Goal: Find contact information: Find contact information

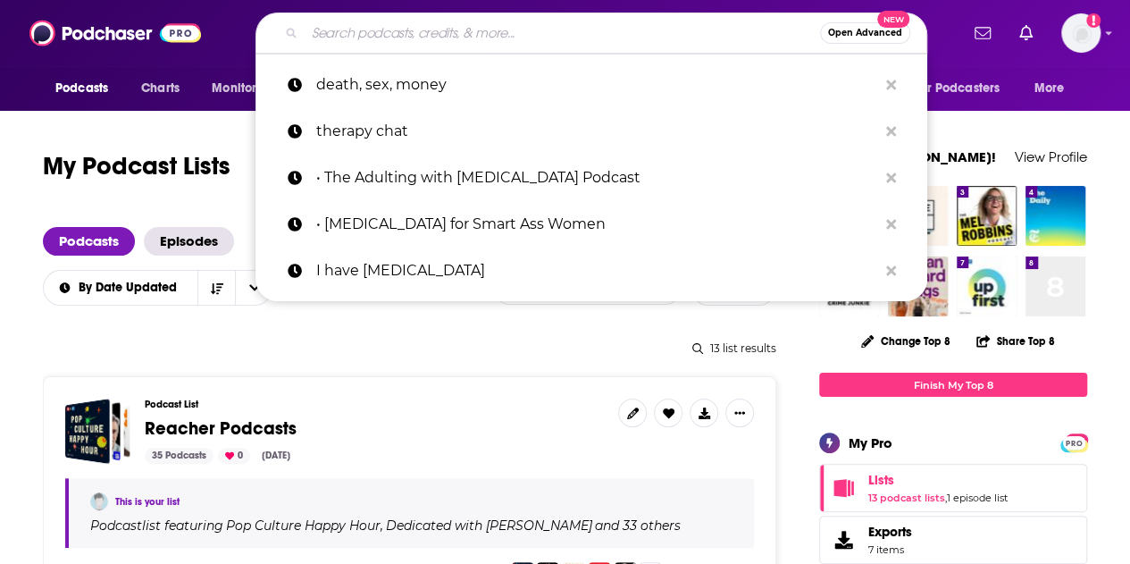
drag, startPoint x: 311, startPoint y: 33, endPoint x: 340, endPoint y: 51, distance: 34.5
click at [312, 33] on input "Search podcasts, credits, & more..." at bounding box center [563, 33] width 516 height 29
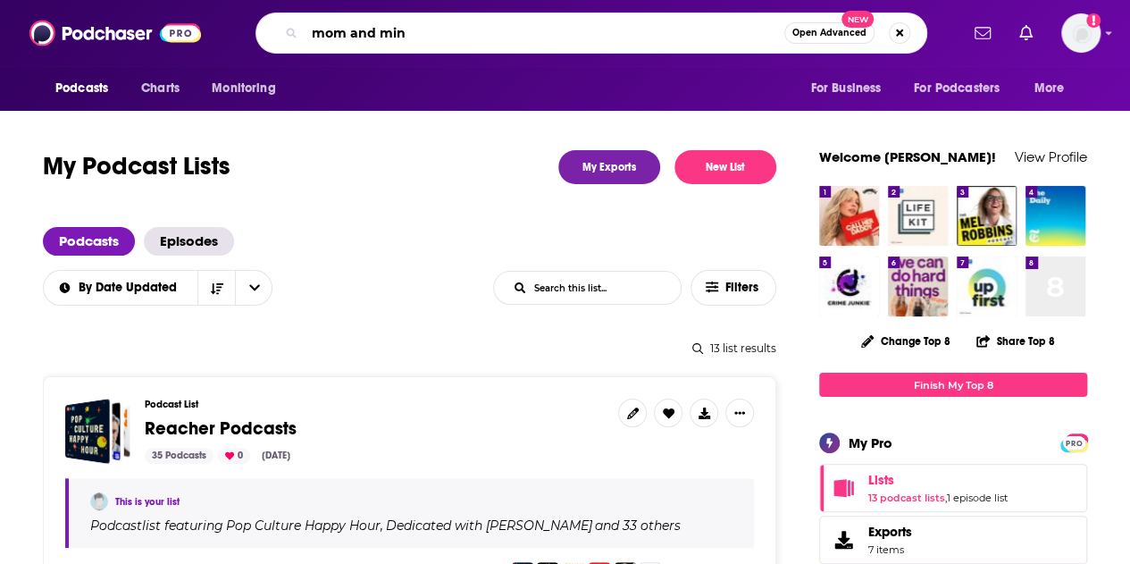
type input "mom and mind"
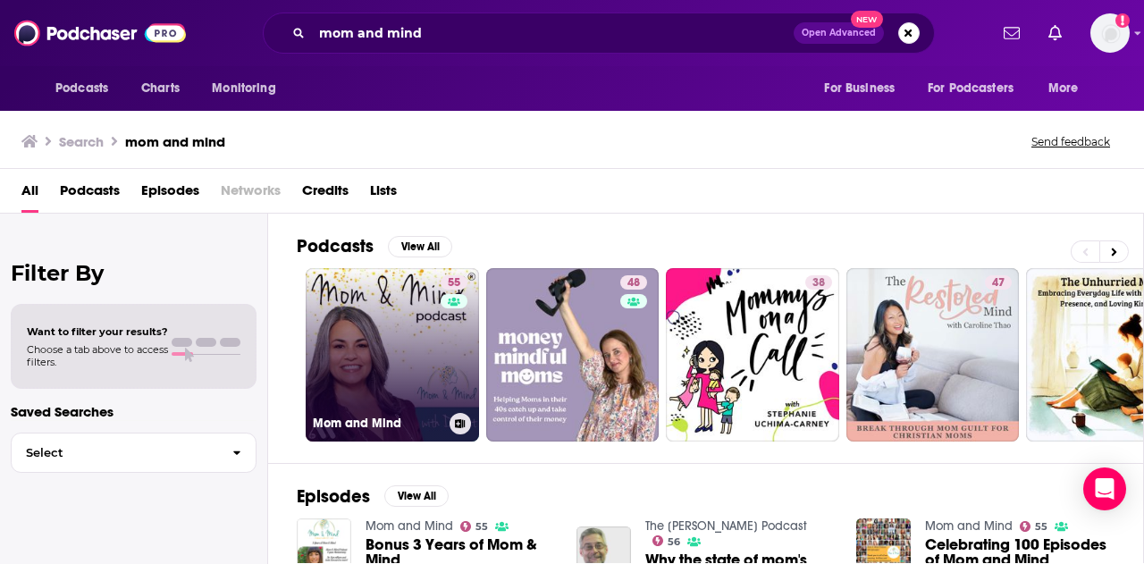
click at [408, 351] on link "55 Mom and Mind" at bounding box center [392, 354] width 173 height 173
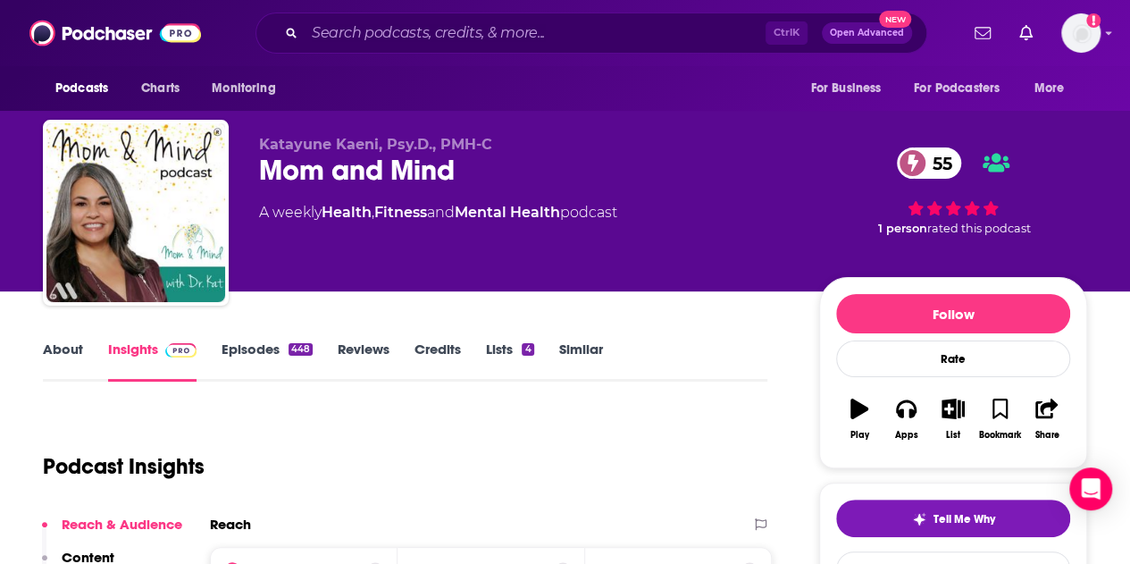
click at [233, 349] on link "Episodes 448" at bounding box center [267, 360] width 91 height 41
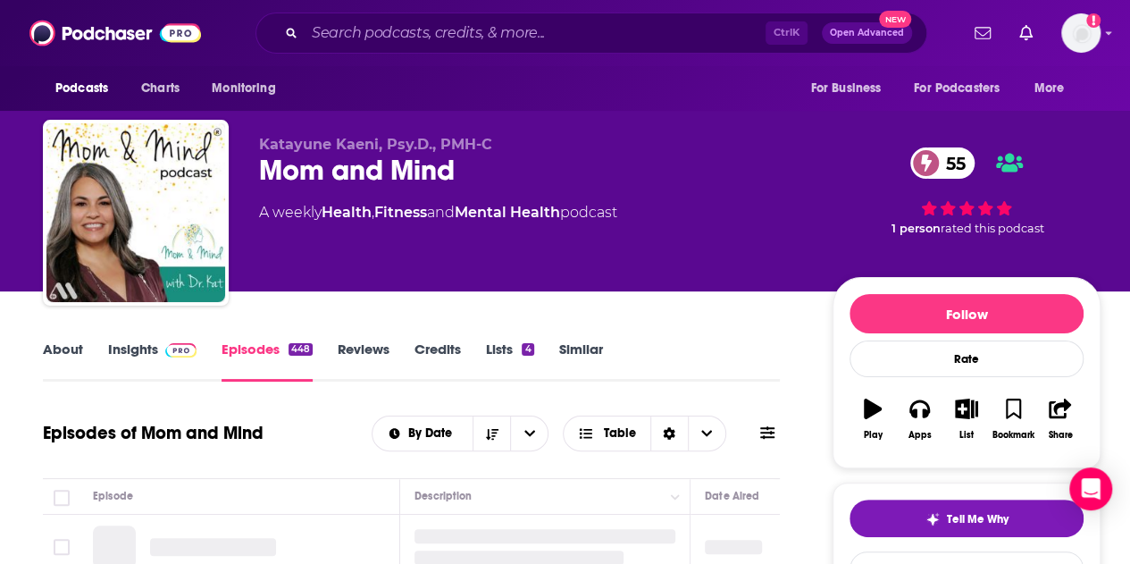
scroll to position [357, 0]
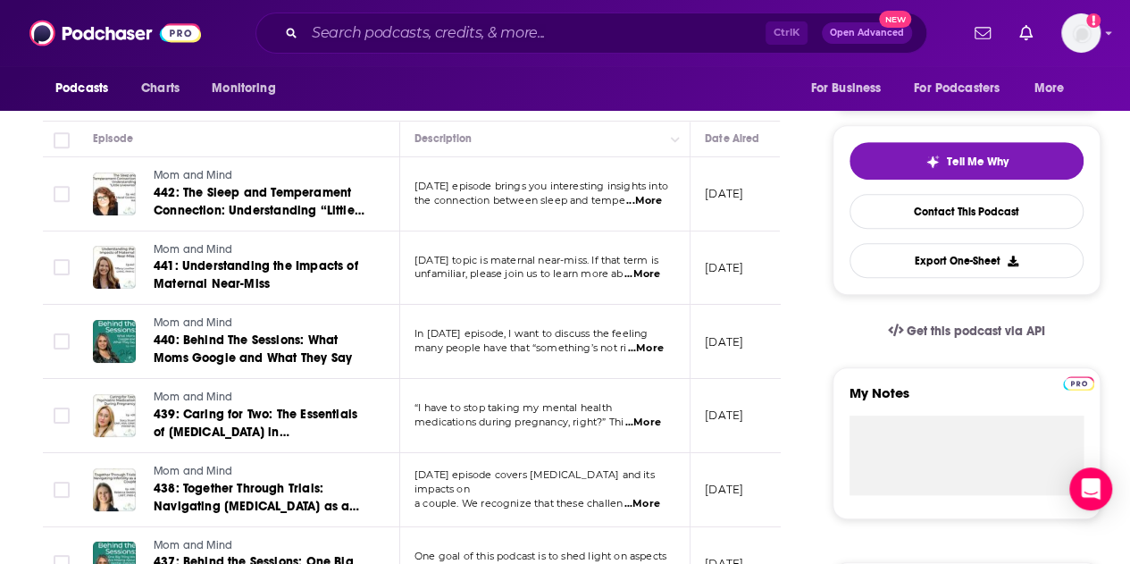
click at [649, 273] on span "...More" at bounding box center [643, 274] width 36 height 14
click at [577, 96] on div "Podcasts Charts Monitoring For Business For Podcasters More" at bounding box center [565, 88] width 1130 height 45
click at [654, 420] on span "...More" at bounding box center [643, 422] width 36 height 14
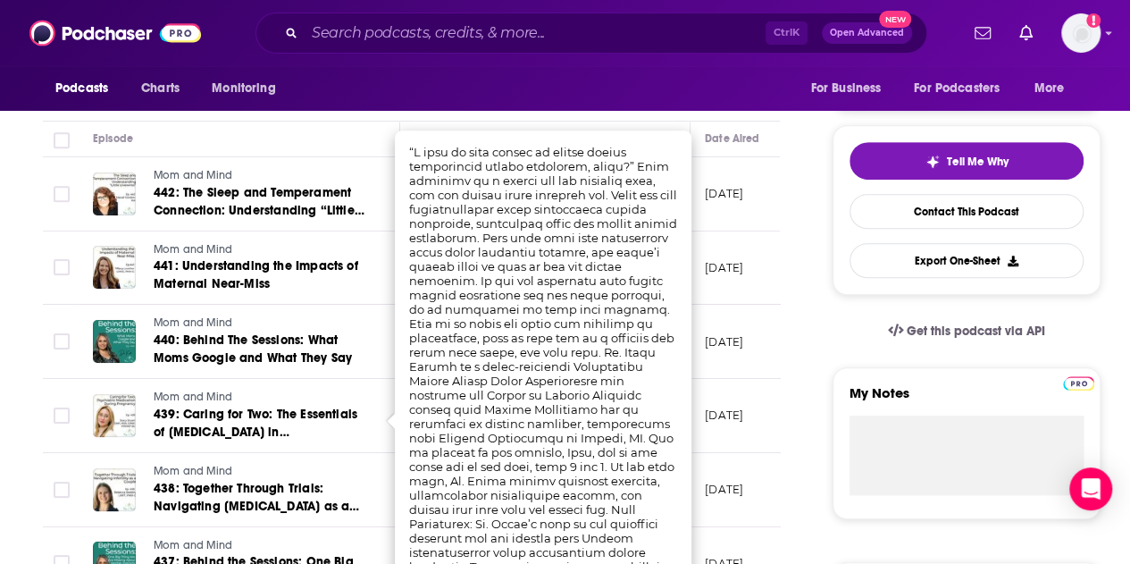
click at [572, 90] on div "Podcasts Charts Monitoring For Business For Podcasters More" at bounding box center [565, 88] width 1130 height 45
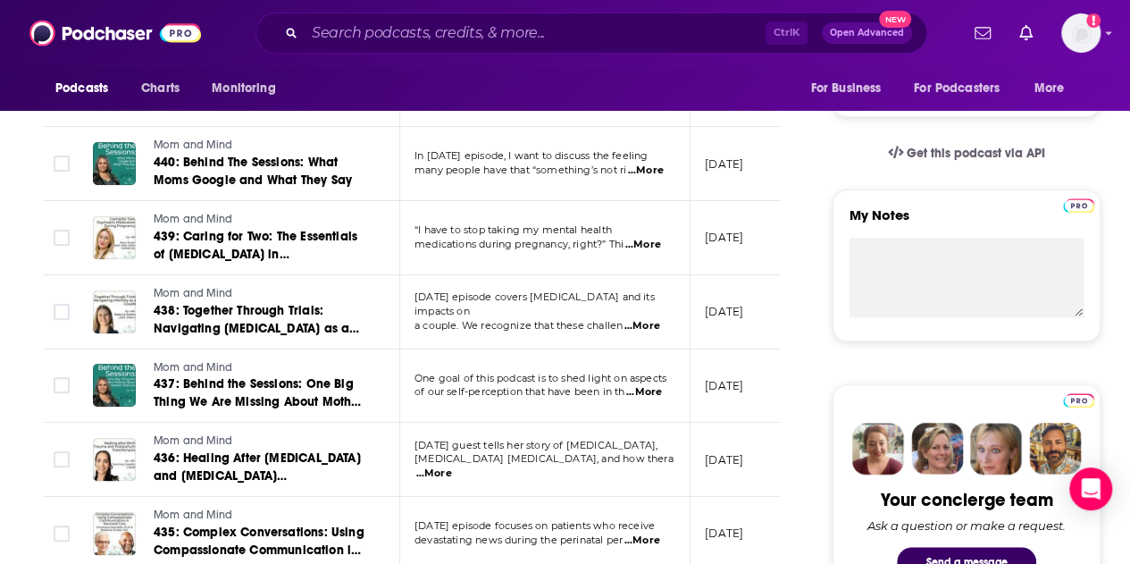
scroll to position [536, 0]
click at [655, 318] on span "...More" at bounding box center [643, 325] width 36 height 14
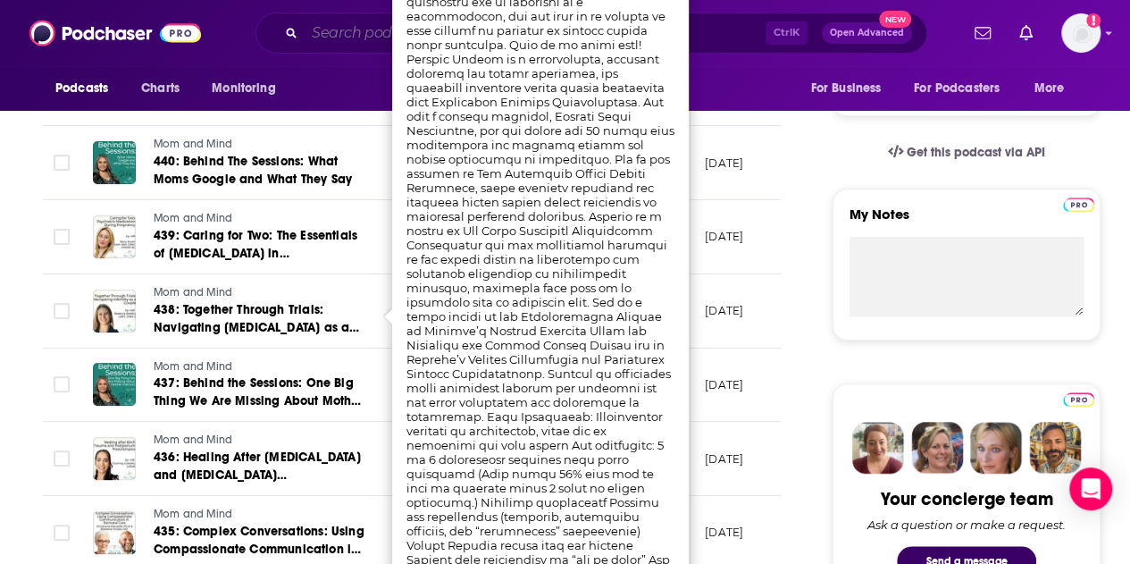
click at [351, 32] on input "Search podcasts, credits, & more..." at bounding box center [535, 33] width 461 height 29
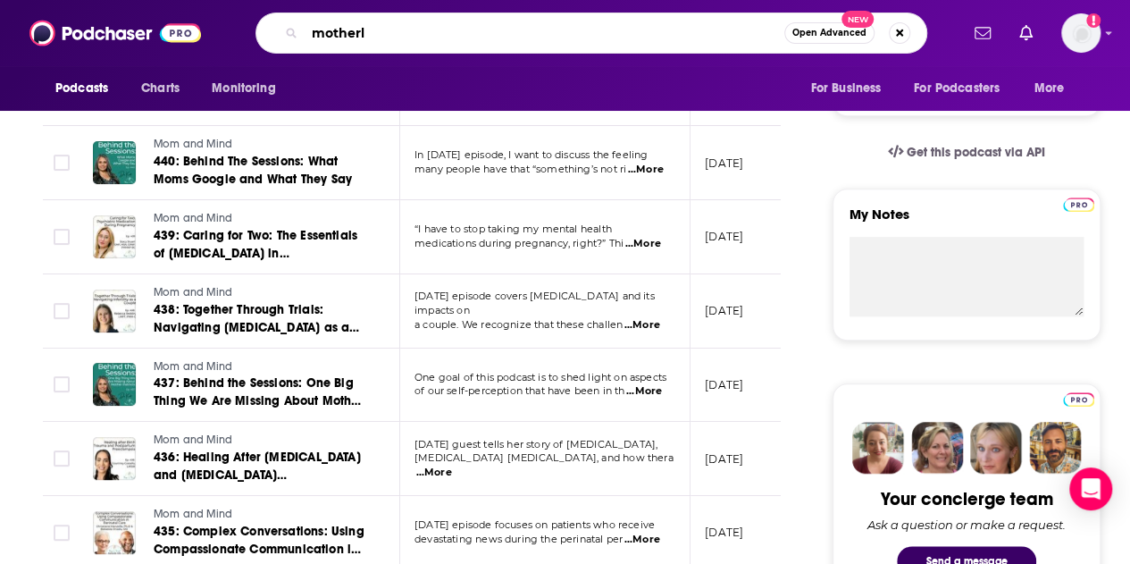
type input "motherly"
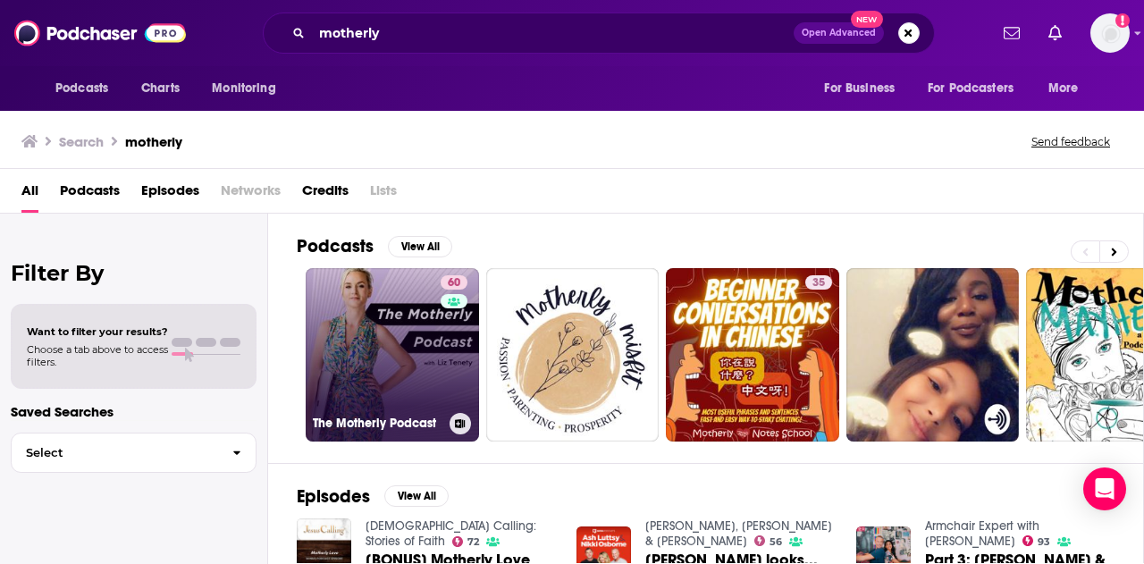
click at [386, 366] on link "60 The Motherly Podcast" at bounding box center [392, 354] width 173 height 173
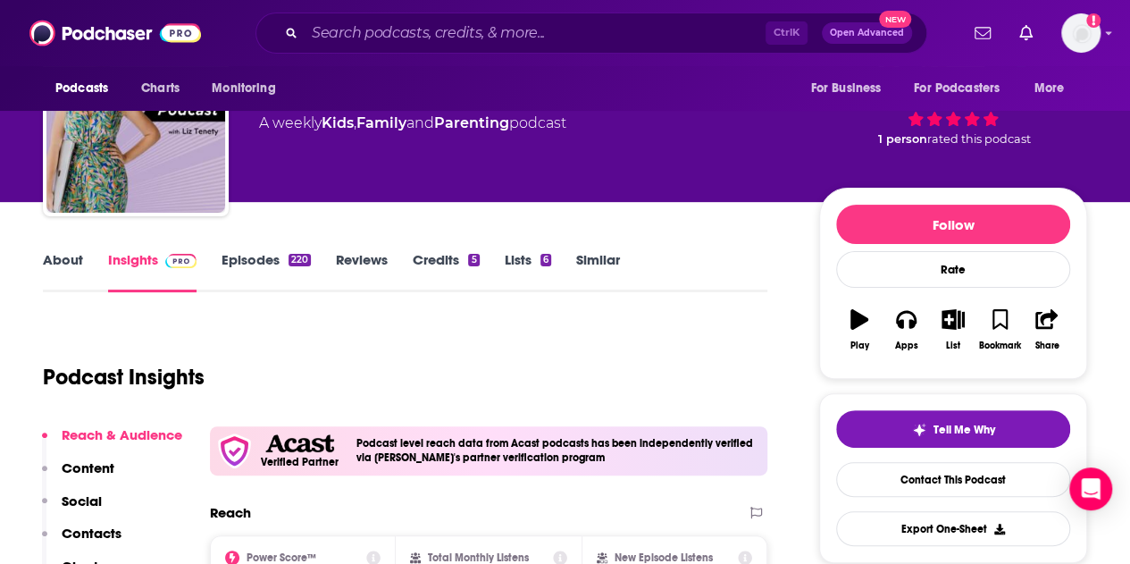
scroll to position [268, 0]
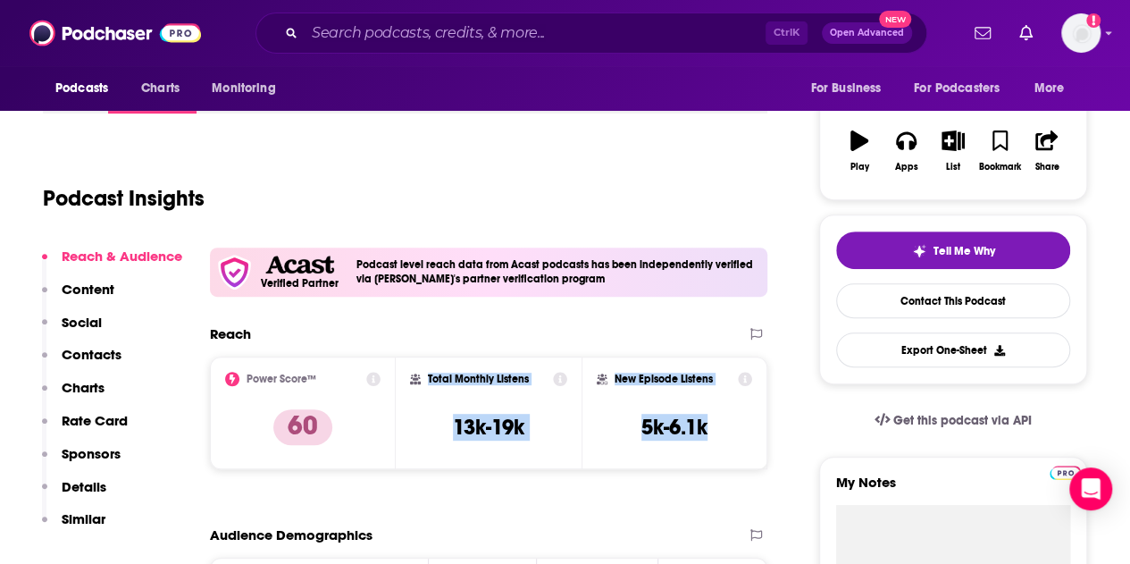
drag, startPoint x: 722, startPoint y: 429, endPoint x: 425, endPoint y: 375, distance: 301.4
click at [425, 375] on div "Power Score™ 60 Total Monthly Listens 13k-19k New Episode Listens 5k-6.1k" at bounding box center [489, 412] width 558 height 113
copy div "Total Monthly Listens 13k-19k New Episode Listens 5k-6.1k"
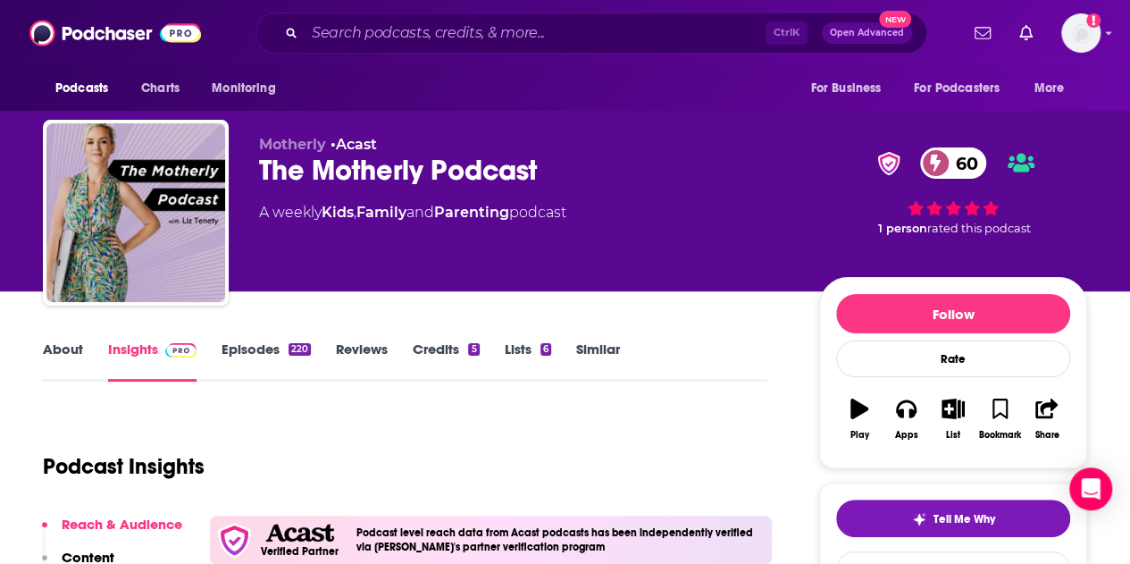
click at [613, 263] on div "Motherly • Acast The Motherly Podcast 60 A weekly Kids , Family and Parenting p…" at bounding box center [525, 207] width 532 height 143
click at [53, 342] on link "About" at bounding box center [63, 360] width 40 height 41
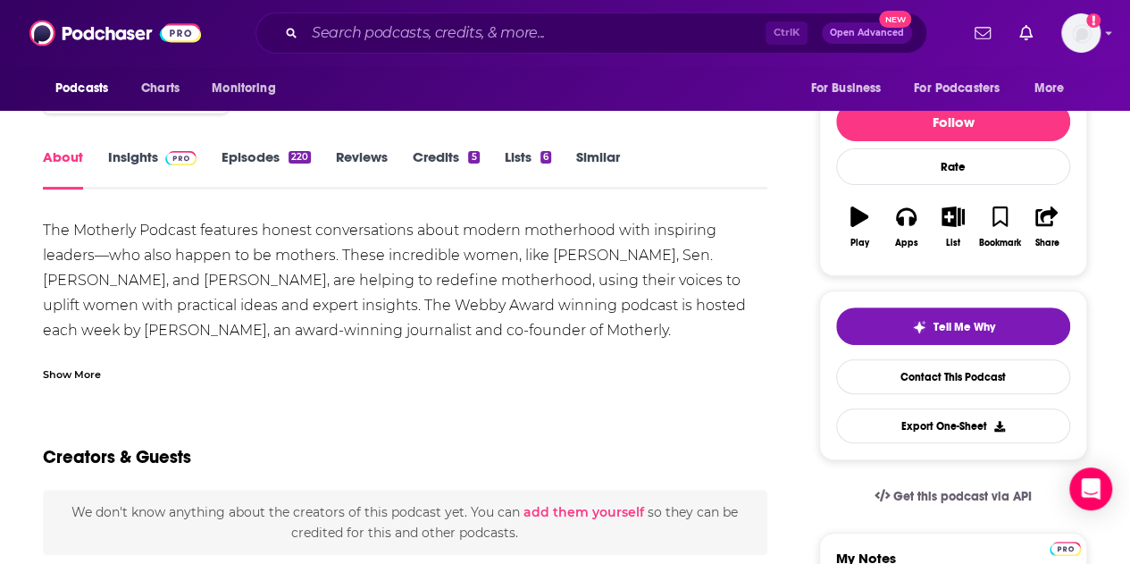
scroll to position [179, 0]
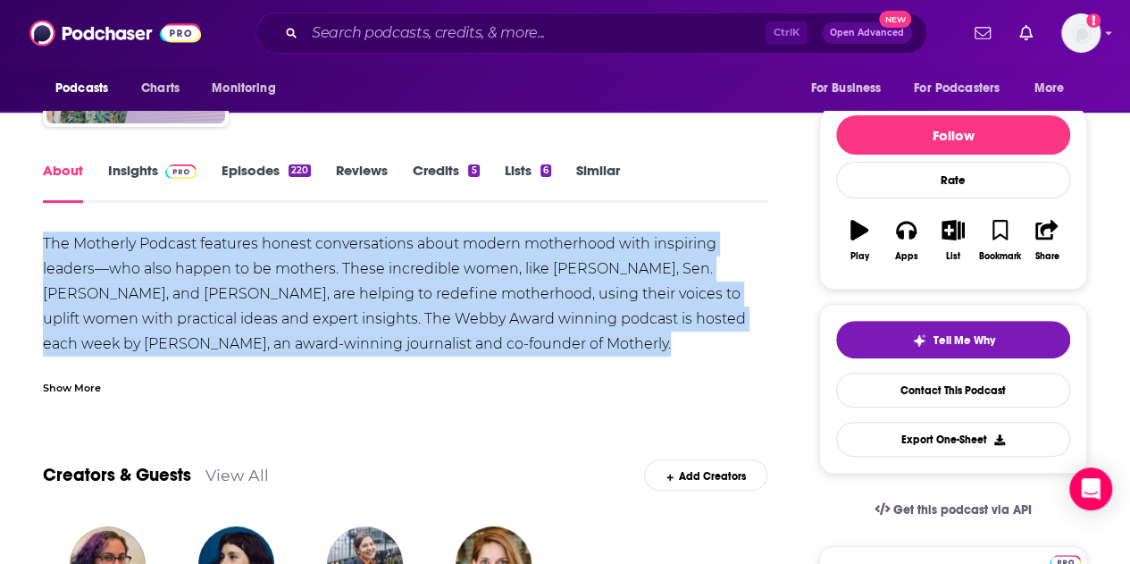
drag, startPoint x: 43, startPoint y: 240, endPoint x: 535, endPoint y: 329, distance: 500.2
click at [583, 345] on div "The Motherly Podcast features honest conversations about modern motherhood with…" at bounding box center [405, 318] width 725 height 175
copy div "The Motherly Podcast features honest conversations about modern motherhood with…"
click at [260, 169] on link "Episodes 220" at bounding box center [266, 182] width 89 height 41
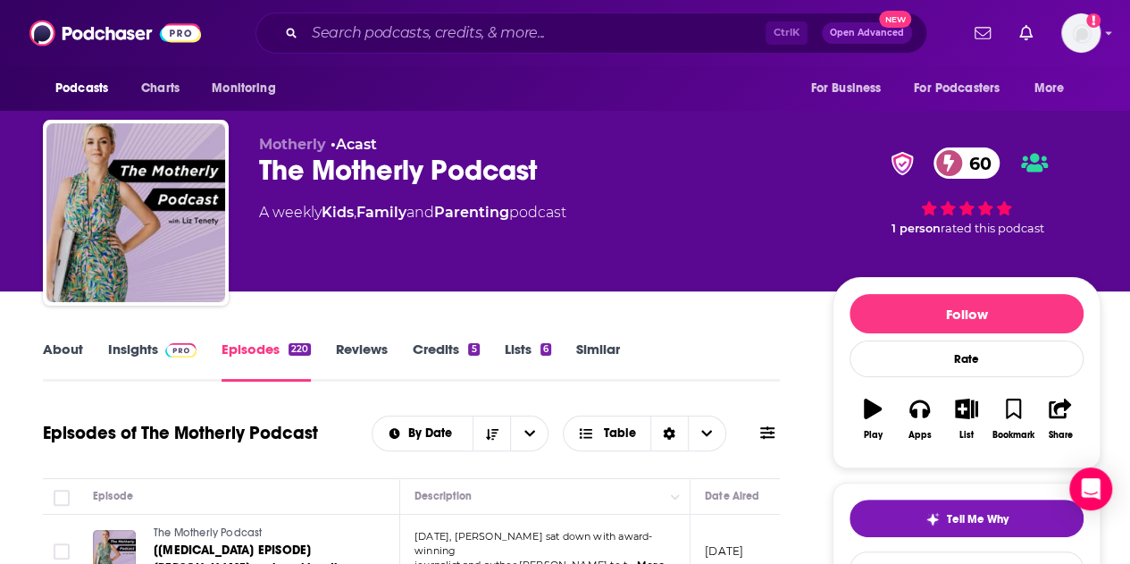
click at [59, 349] on link "About" at bounding box center [63, 360] width 40 height 41
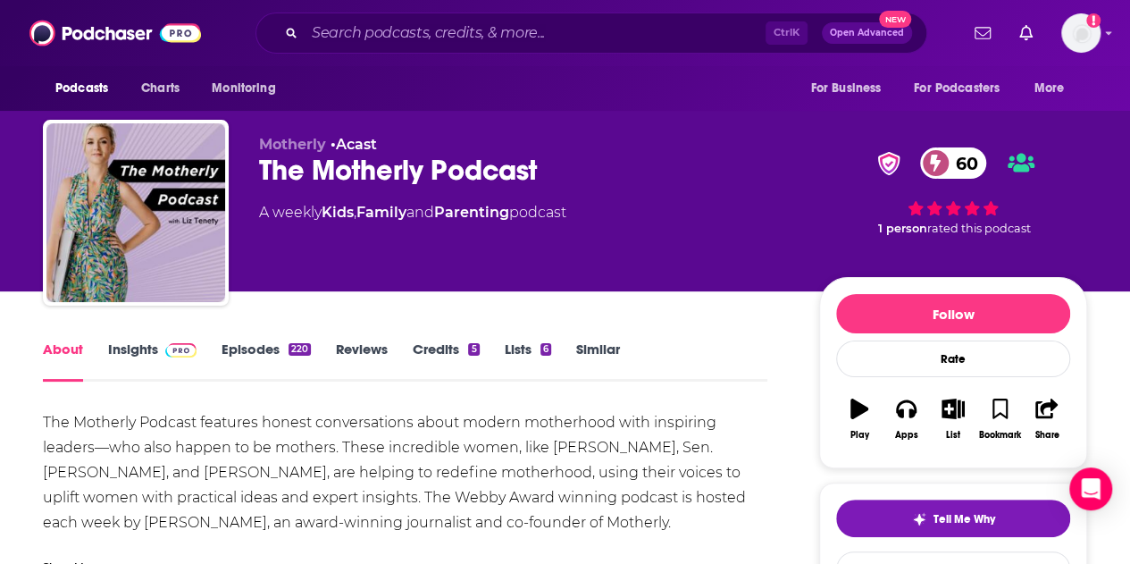
click at [125, 356] on link "Insights" at bounding box center [152, 360] width 88 height 41
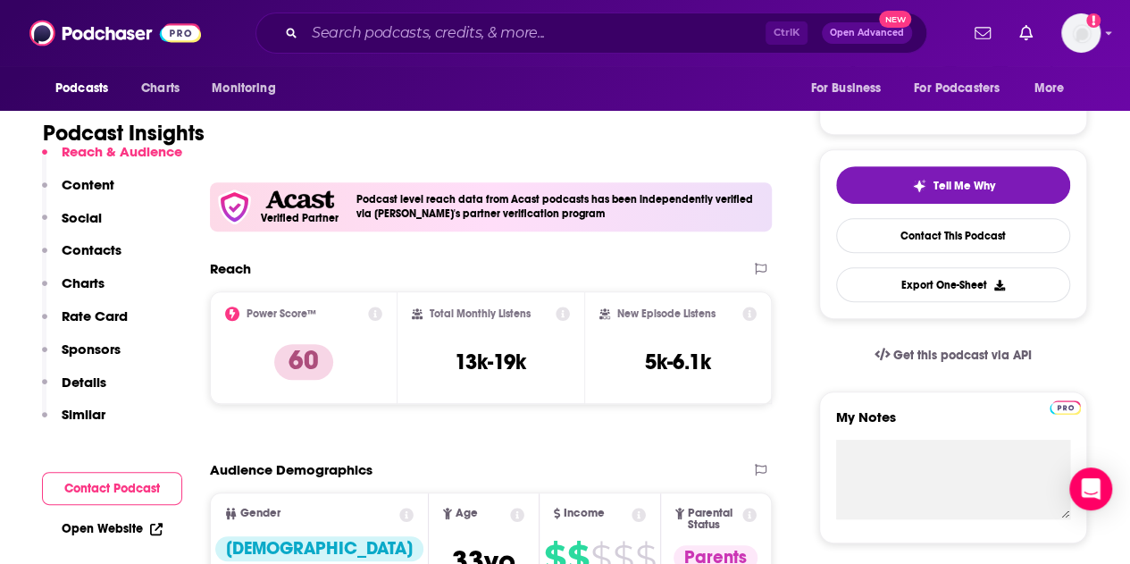
scroll to position [357, 0]
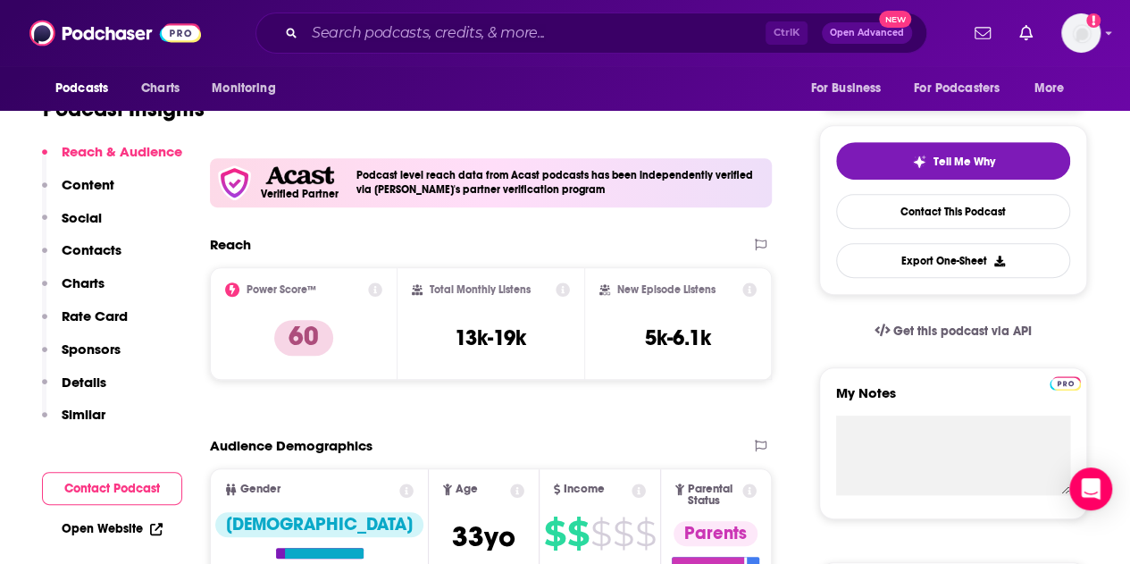
click at [97, 253] on p "Contacts" at bounding box center [92, 249] width 60 height 17
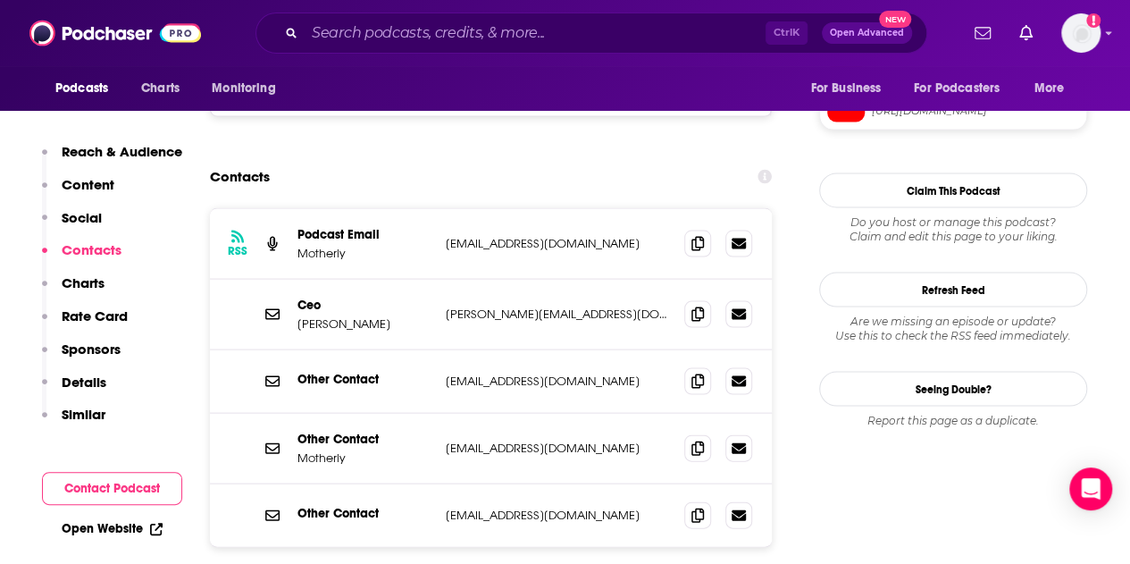
scroll to position [1787, 0]
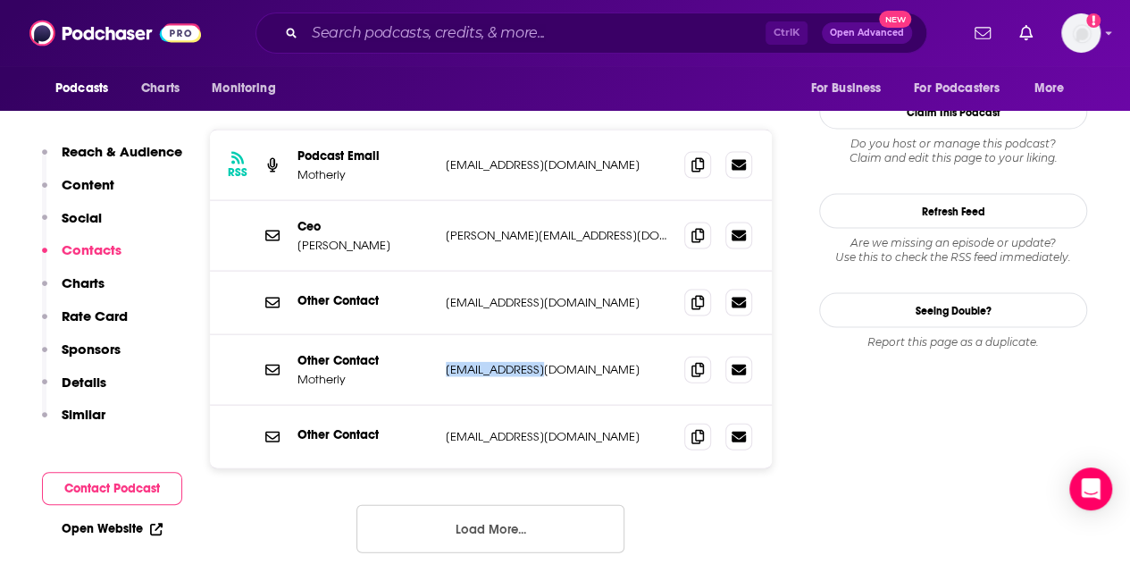
drag, startPoint x: 559, startPoint y: 276, endPoint x: 439, endPoint y: 273, distance: 120.7
click at [439, 335] on div "Other Contact Motherly [EMAIL_ADDRESS][DOMAIN_NAME] [EMAIL_ADDRESS][DOMAIN_NAME]" at bounding box center [491, 370] width 562 height 71
copy p "[EMAIL_ADDRESS][DOMAIN_NAME]"
click at [433, 505] on button "Load More..." at bounding box center [490, 529] width 268 height 48
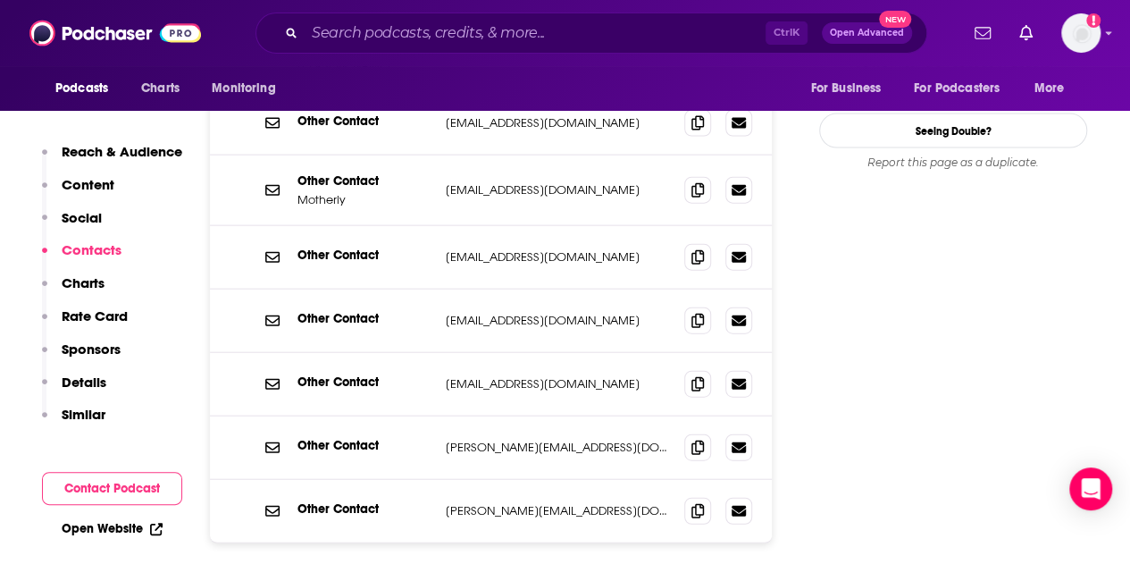
scroll to position [1876, 0]
